Goal: Task Accomplishment & Management: Use online tool/utility

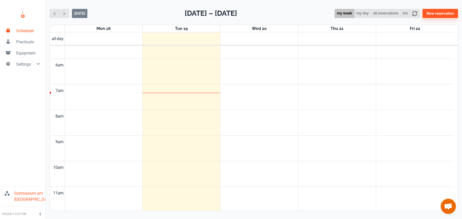
scroll to position [449, 0]
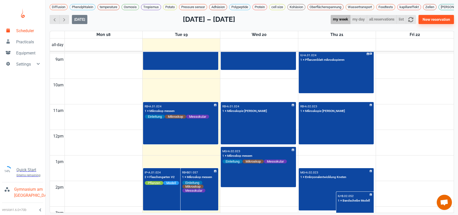
scroll to position [169, 0]
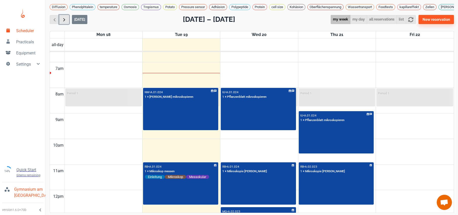
click at [64, 22] on span "button" at bounding box center [64, 19] width 5 height 5
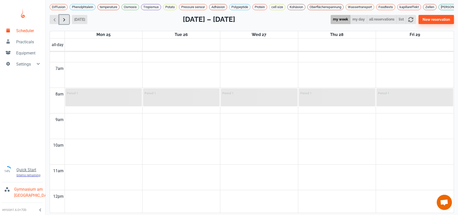
click at [64, 22] on span "button" at bounding box center [64, 19] width 5 height 5
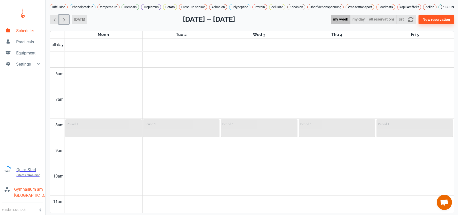
scroll to position [133, 0]
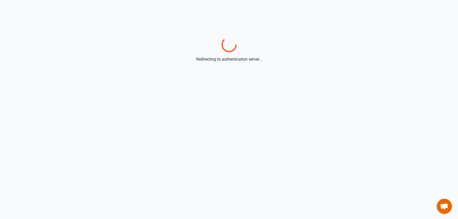
scroll to position [92, 0]
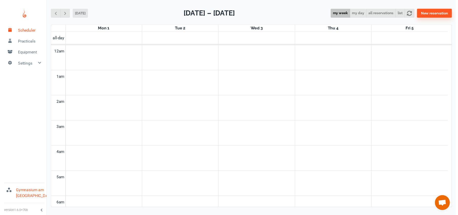
scroll to position [205, 0]
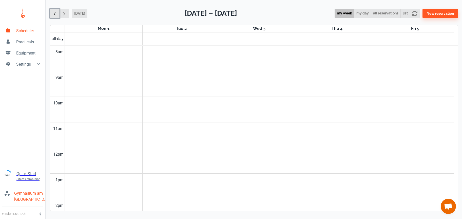
click at [56, 16] on span "button" at bounding box center [54, 13] width 5 height 5
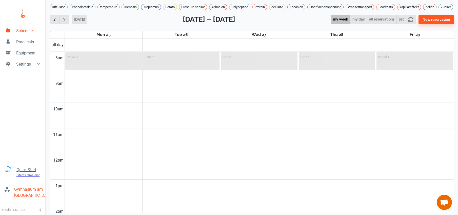
click at [56, 17] on div "Diffusion Phenolphtalein temperature Osmosis Tropismus Potato Pressure sensor A…" at bounding box center [252, 103] width 413 height 207
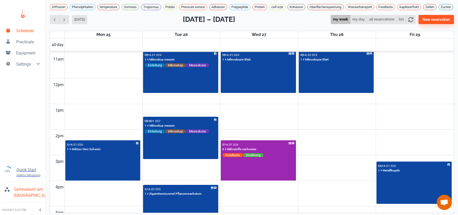
scroll to position [41, 0]
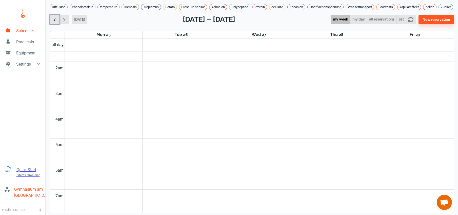
drag, startPoint x: 59, startPoint y: 24, endPoint x: 53, endPoint y: 24, distance: 6.1
click at [59, 24] on button "button" at bounding box center [55, 19] width 10 height 9
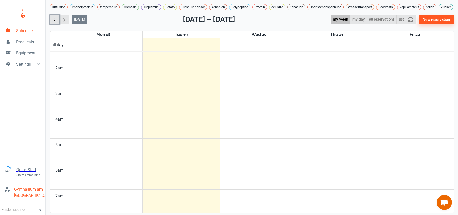
click at [53, 22] on span "button" at bounding box center [54, 19] width 5 height 5
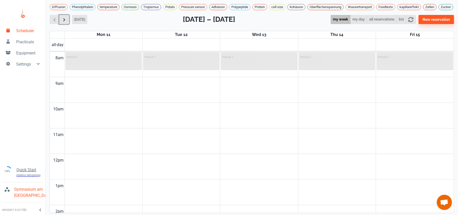
click at [64, 22] on span "button" at bounding box center [64, 19] width 5 height 5
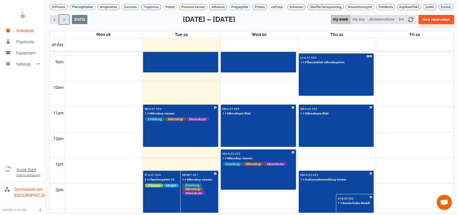
scroll to position [227, 0]
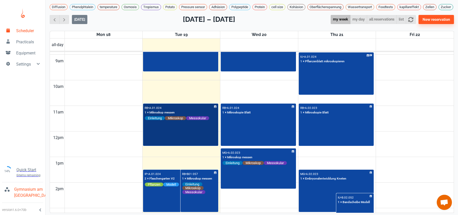
click at [169, 143] on div "RB • A.01.024 1 × Mikroskop messen Einleitung Mikroskop Messokular" at bounding box center [181, 125] width 74 height 42
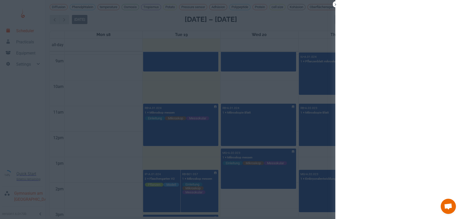
click at [100, 105] on div at bounding box center [231, 109] width 462 height 219
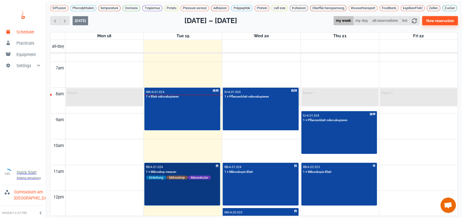
scroll to position [171, 0]
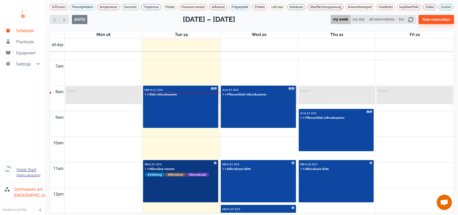
click at [188, 193] on div "RB • A.01.024 1 × Mikroskop messen Einleitung Mikroskop Messokular" at bounding box center [181, 182] width 74 height 42
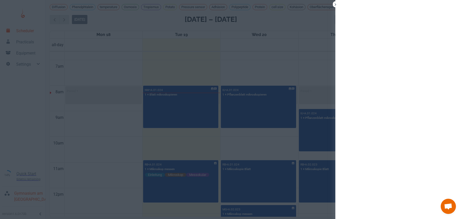
click at [188, 194] on div at bounding box center [231, 109] width 462 height 219
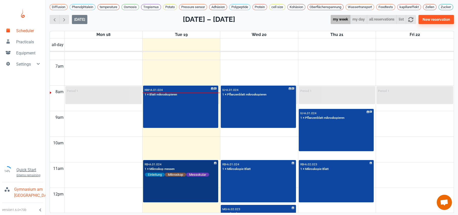
click at [188, 194] on div "RB • A.01.024 1 × Mikroskop messen Einleitung Mikroskop Messokular" at bounding box center [181, 182] width 74 height 42
